Goal: Navigation & Orientation: Find specific page/section

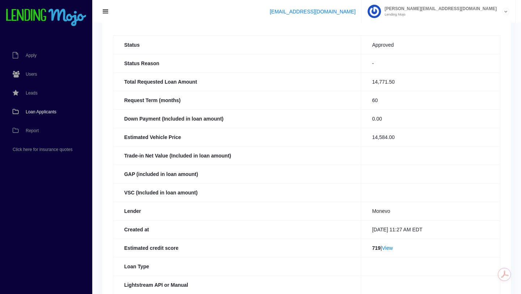
click at [43, 112] on span "Loan Applicants" at bounding box center [41, 112] width 31 height 4
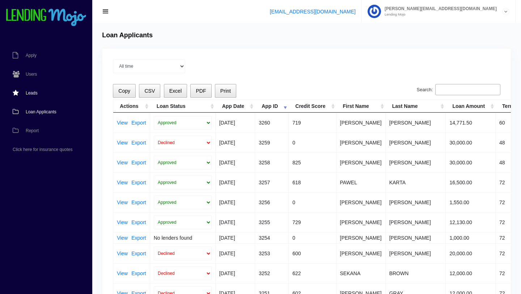
click at [17, 99] on link "Leads" at bounding box center [42, 93] width 85 height 19
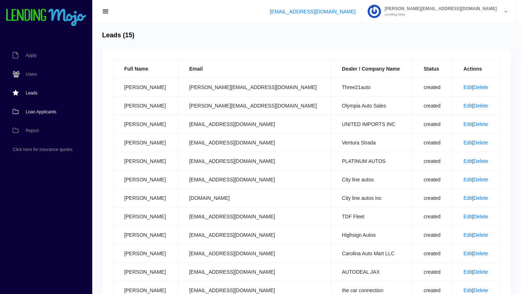
click at [37, 115] on link "Loan Applicants" at bounding box center [42, 111] width 85 height 19
